Goal: Check status: Check status

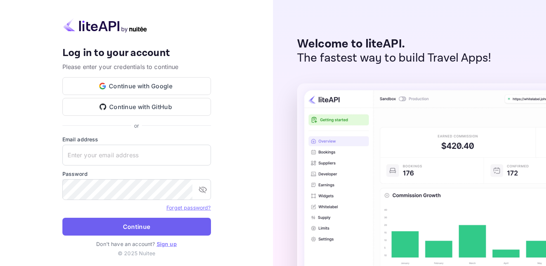
type input "adminpassword_support@yandex-team.ru"
click at [170, 227] on button "Continue" at bounding box center [136, 227] width 149 height 18
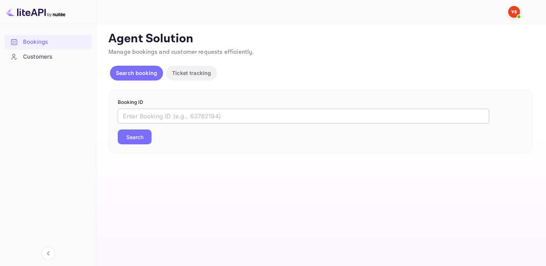
click at [167, 123] on input "text" at bounding box center [304, 116] width 372 height 15
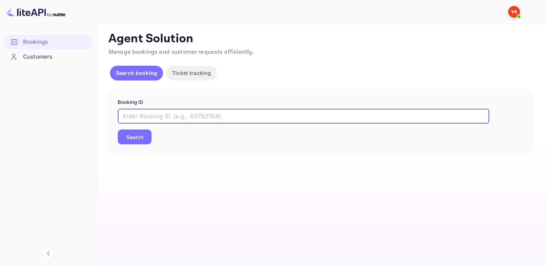
paste input "9485071"
type input "9485071"
click at [118, 130] on button "Search" at bounding box center [135, 137] width 34 height 15
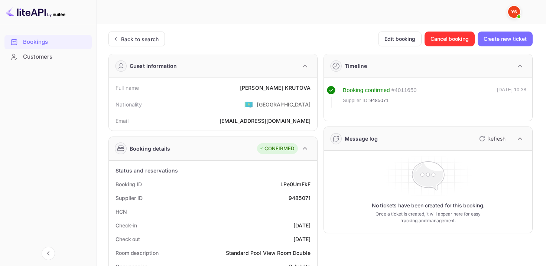
click at [399, 94] on div "Booking confirmed # 4011650 Supplier ID: 9485071" at bounding box center [380, 97] width 74 height 22
click at [407, 91] on div "# 4011650" at bounding box center [404, 90] width 25 height 9
copy div "4011650"
click at [333, 88] on rect at bounding box center [331, 90] width 8 height 8
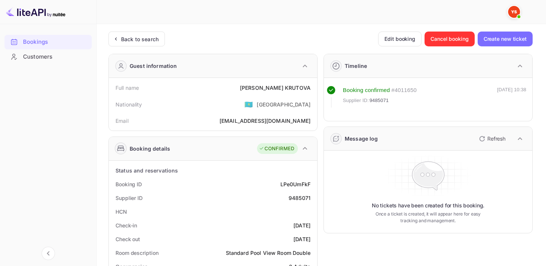
click at [290, 213] on div "HCN" at bounding box center [213, 212] width 202 height 14
click at [306, 150] on icon "button" at bounding box center [305, 148] width 9 height 9
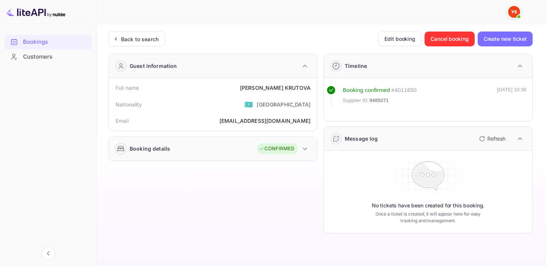
click at [306, 150] on icon "button" at bounding box center [305, 149] width 9 height 9
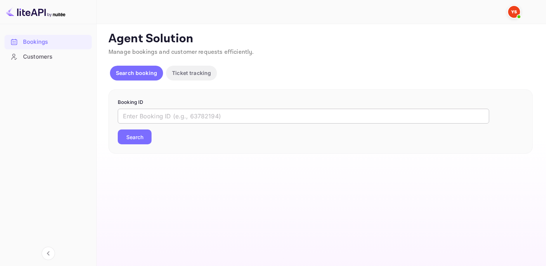
click at [208, 113] on input "text" at bounding box center [304, 116] width 372 height 15
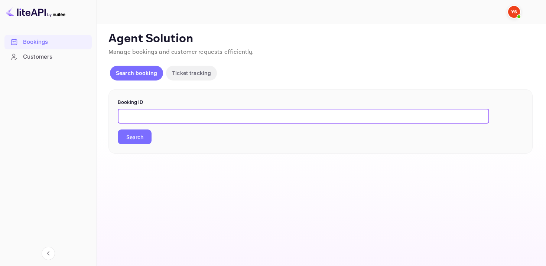
type input "ъ"
paste input "9265361"
type input "9265361"
click at [118, 130] on button "Search" at bounding box center [135, 137] width 34 height 15
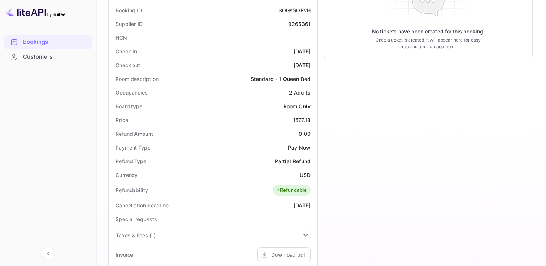
scroll to position [239, 0]
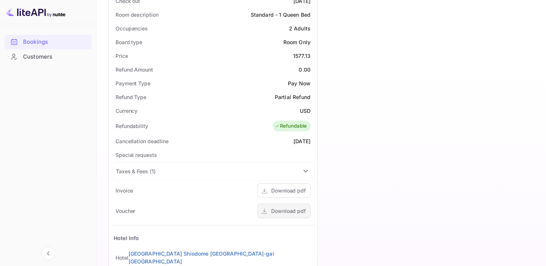
click at [278, 210] on div "Download pdf" at bounding box center [288, 211] width 35 height 8
